Goal: Find specific page/section: Find specific page/section

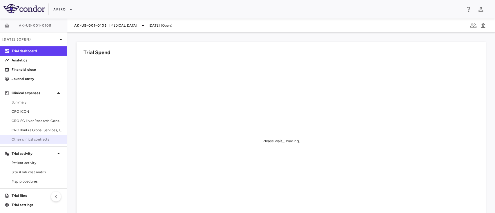
click at [32, 136] on link "Other clinical contracts" at bounding box center [33, 139] width 67 height 9
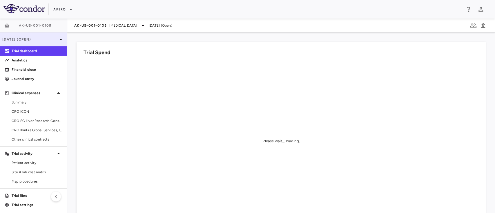
click at [46, 39] on p "[DATE] (Open)" at bounding box center [29, 39] width 55 height 5
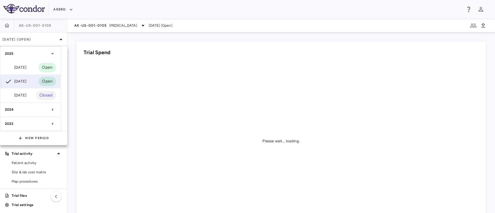
click at [151, 27] on div at bounding box center [247, 106] width 495 height 213
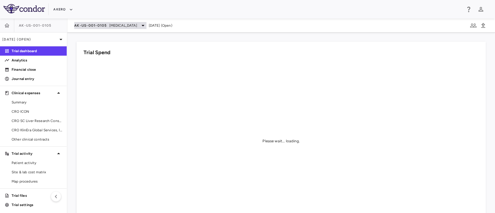
click at [146, 26] on icon at bounding box center [142, 25] width 7 height 7
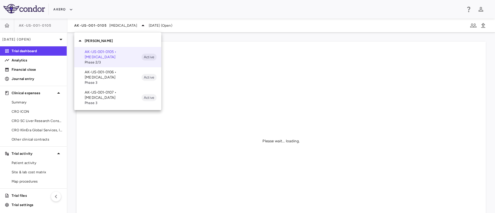
click at [99, 82] on span "Phase 3" at bounding box center [113, 82] width 57 height 5
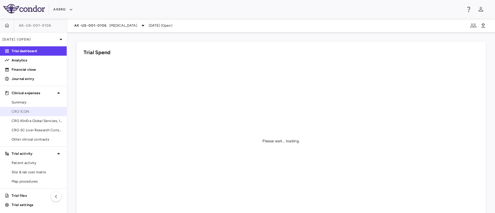
click at [23, 112] on span "CRO ICON" at bounding box center [37, 111] width 50 height 5
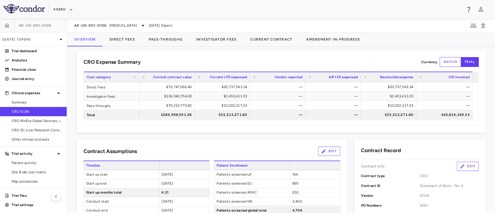
scroll to position [0, 0]
